Goal: Task Accomplishment & Management: Manage account settings

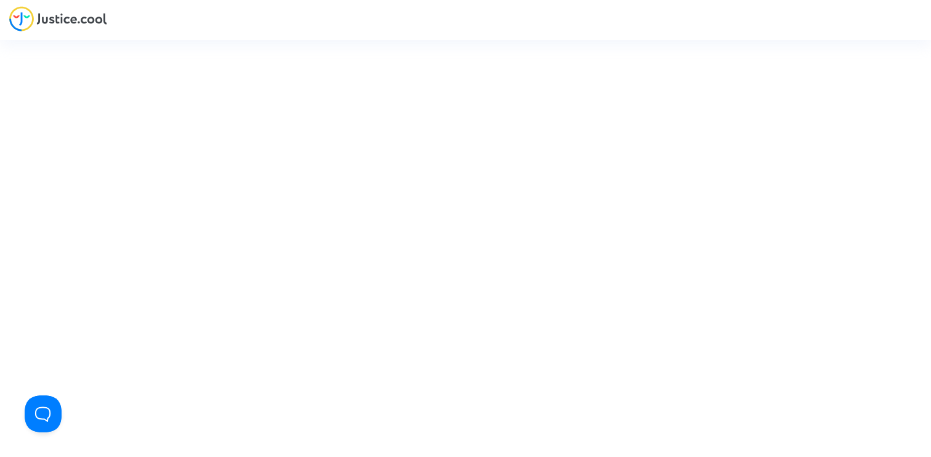
type input "[PERSON_NAME][EMAIL_ADDRESS][DOMAIN_NAME]"
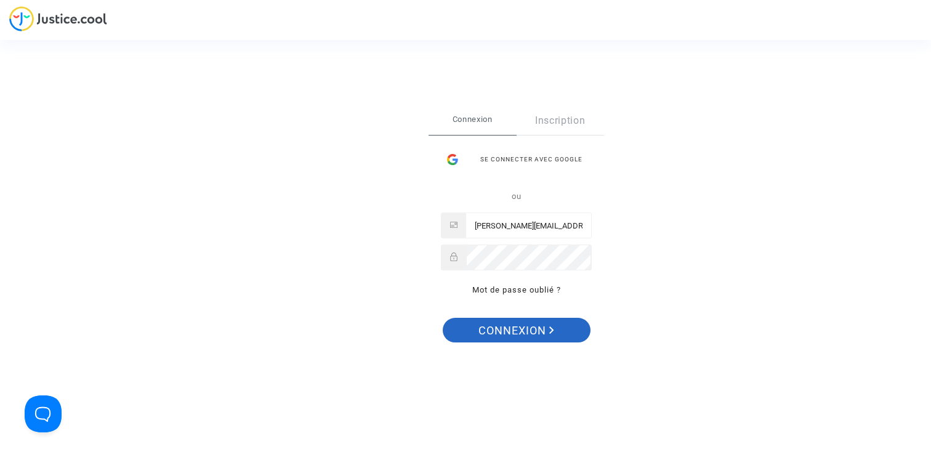
click at [516, 326] on span "Connexion" at bounding box center [517, 331] width 76 height 26
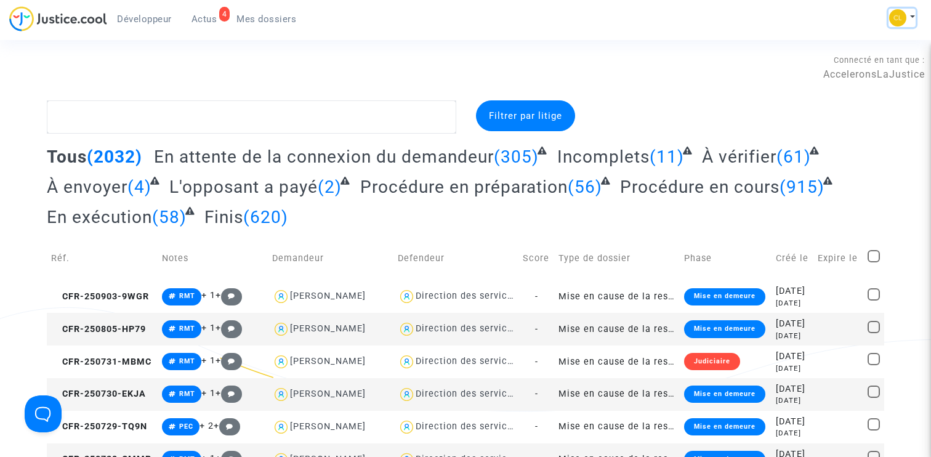
click at [902, 16] on img at bounding box center [897, 17] width 17 height 17
click at [847, 59] on link "Changer de compte" at bounding box center [853, 64] width 124 height 20
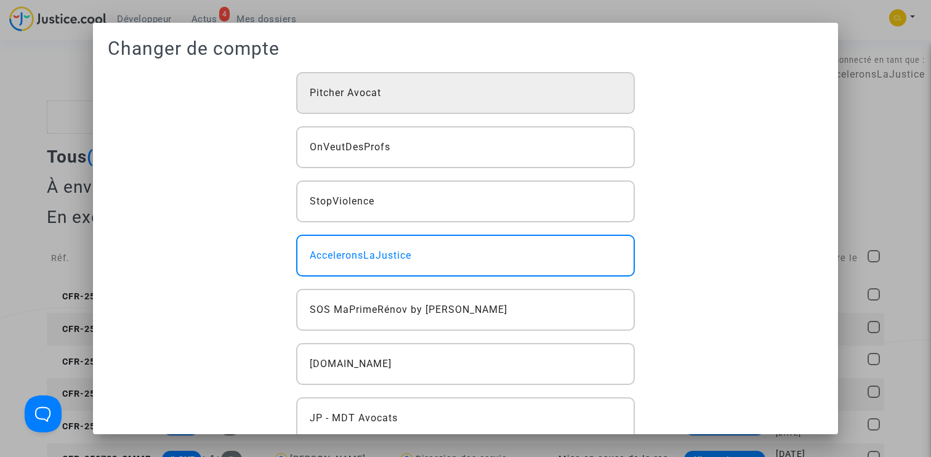
click at [503, 83] on div "Pitcher Avocat" at bounding box center [465, 93] width 339 height 42
